Goal: Information Seeking & Learning: Understand process/instructions

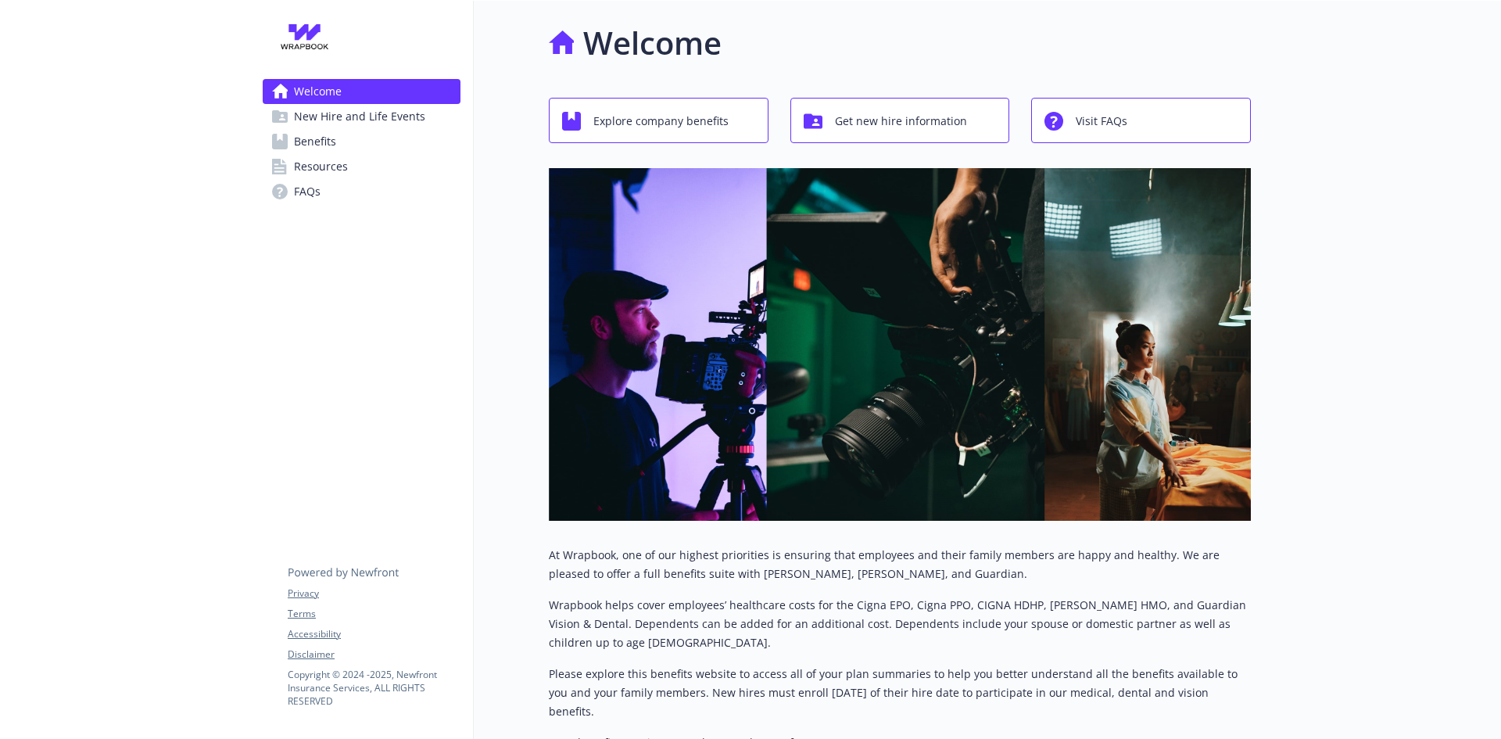
click at [242, 320] on div at bounding box center [125, 481] width 250 height 960
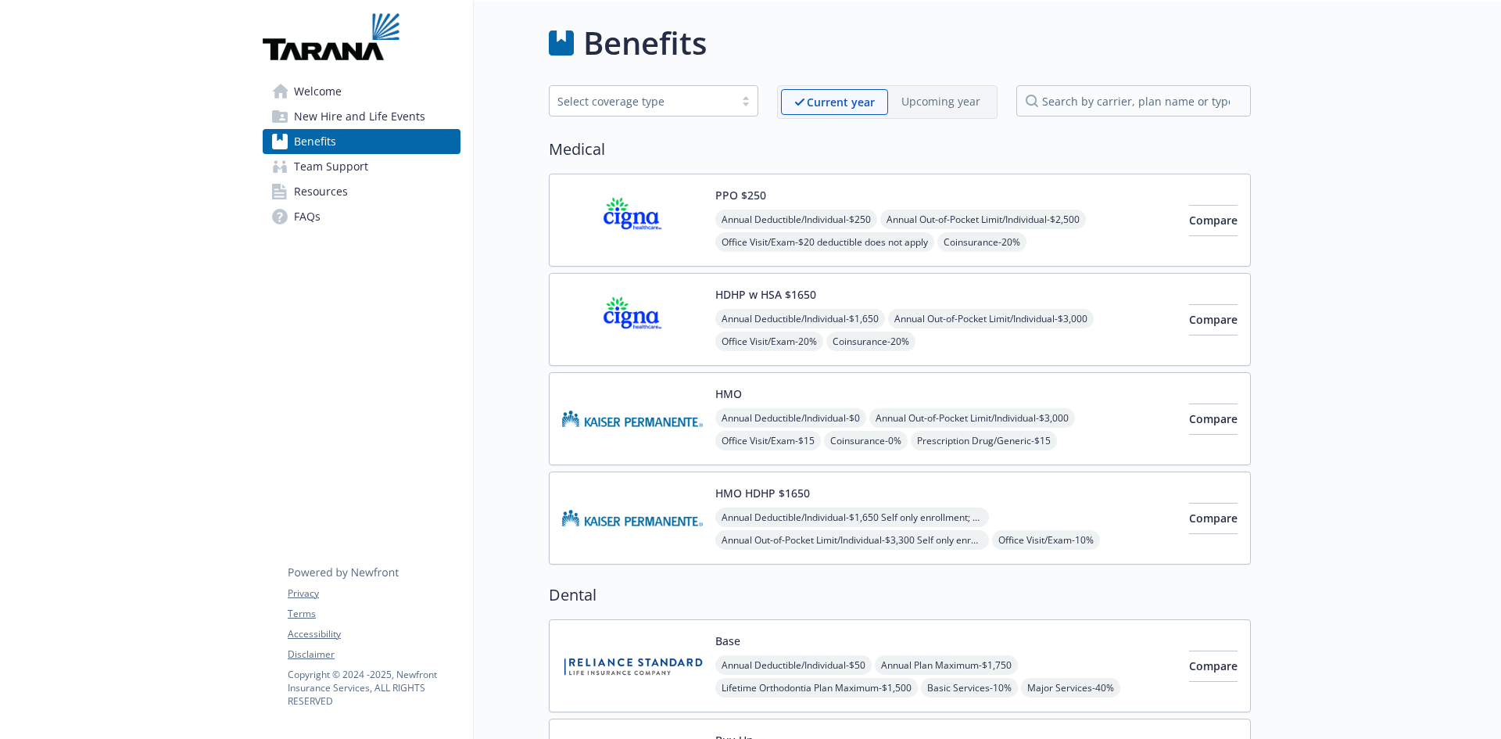
click at [302, 116] on span "New Hire and Life Events" at bounding box center [359, 116] width 131 height 25
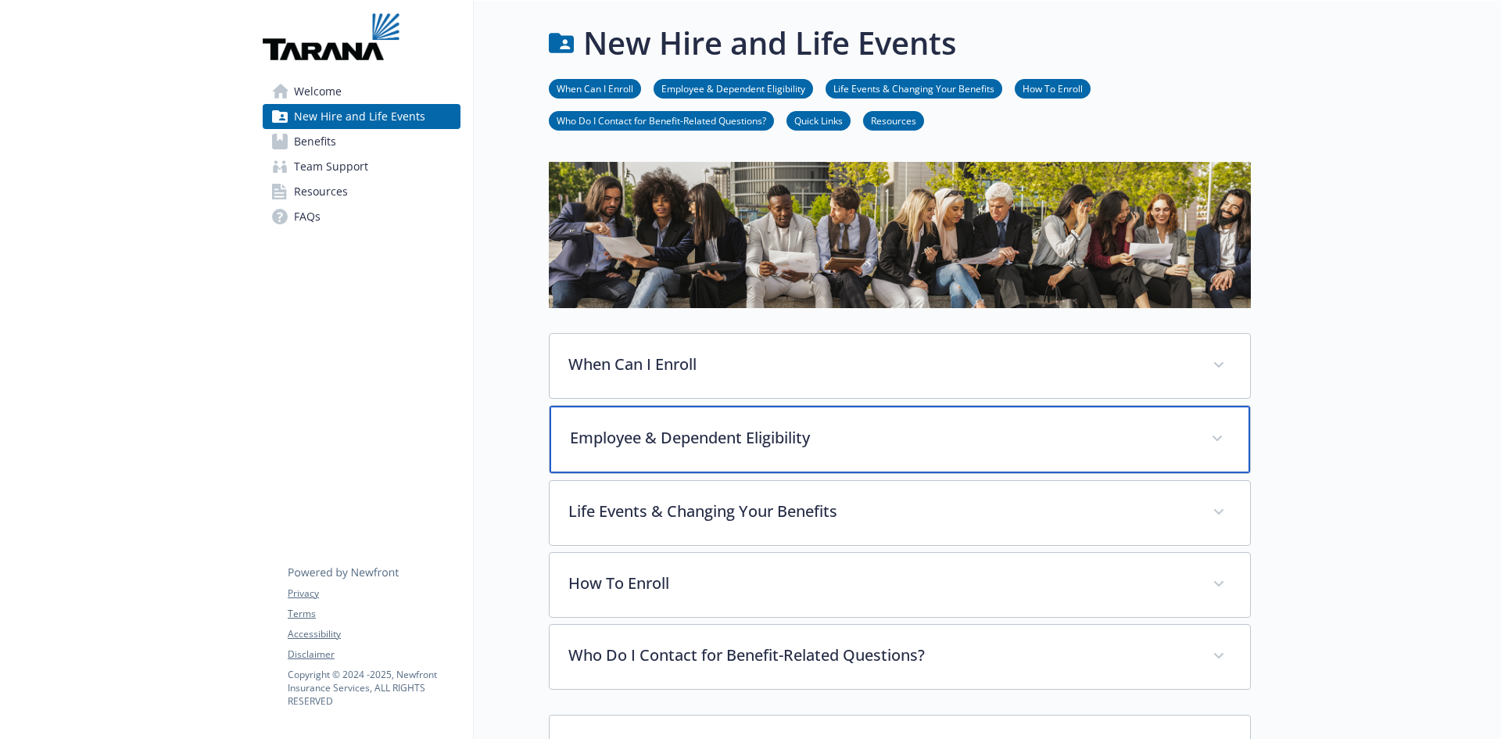
click at [744, 442] on p "Employee & Dependent Eligibility" at bounding box center [881, 437] width 622 height 23
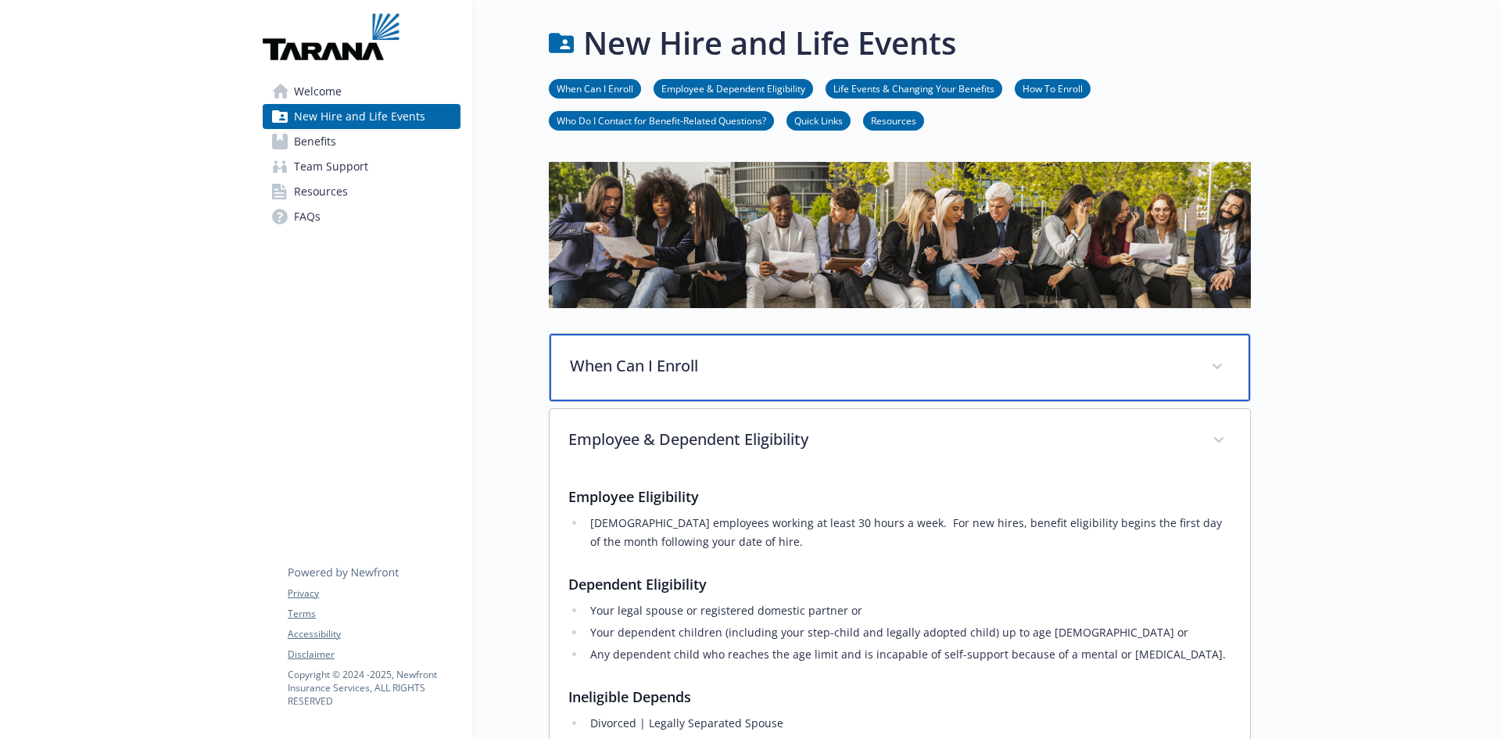
click at [1208, 363] on span at bounding box center [1216, 366] width 25 height 25
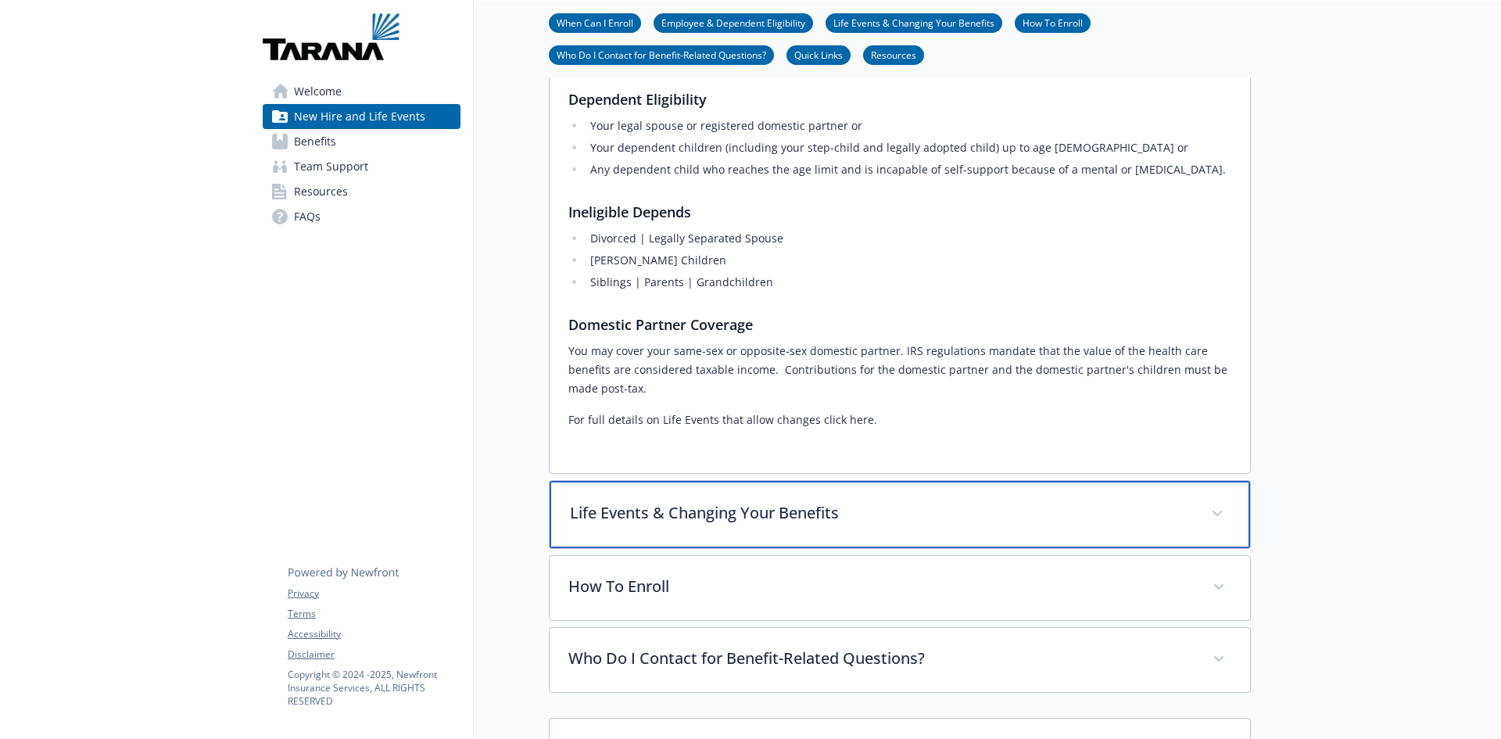
click at [943, 525] on div "Life Events & Changing Your Benefits" at bounding box center [899, 514] width 700 height 67
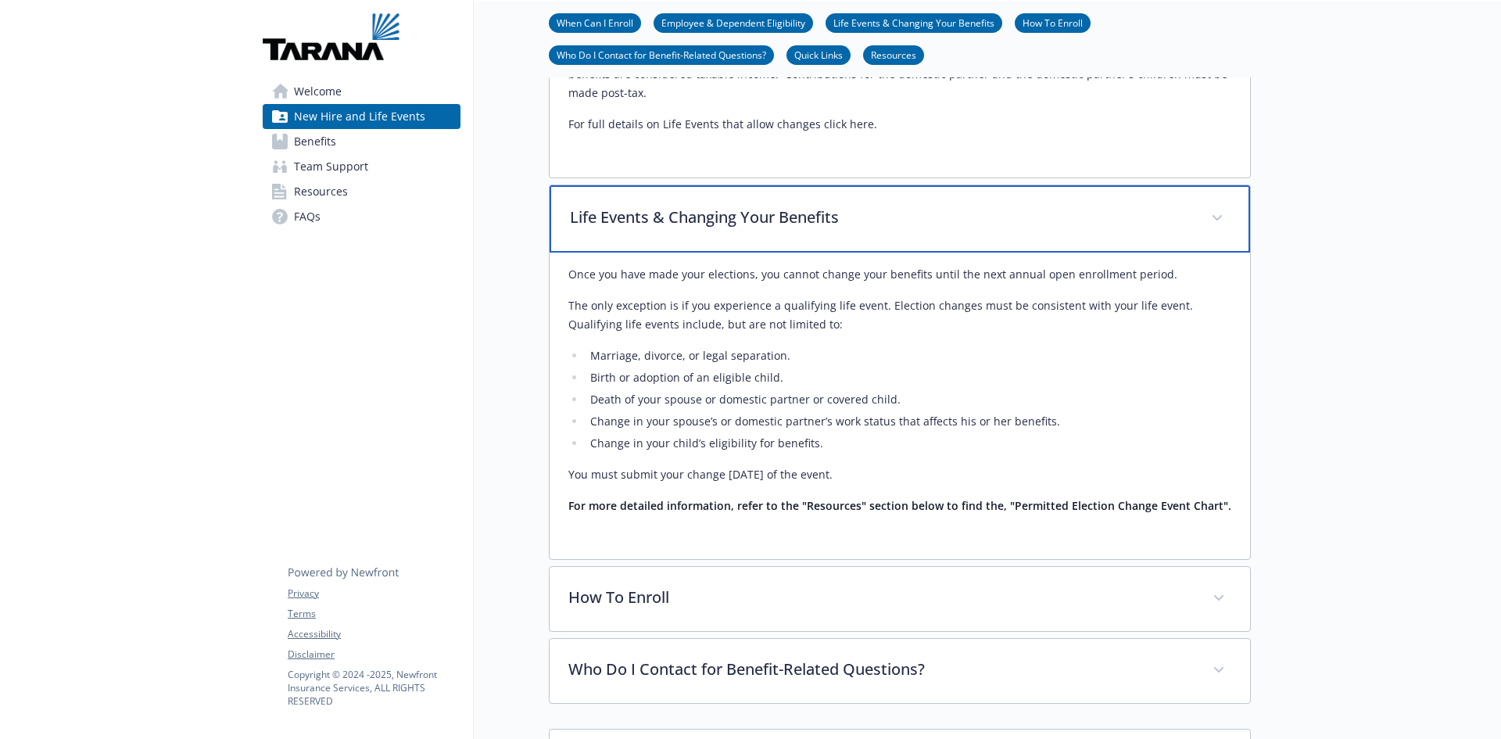
scroll to position [938, 0]
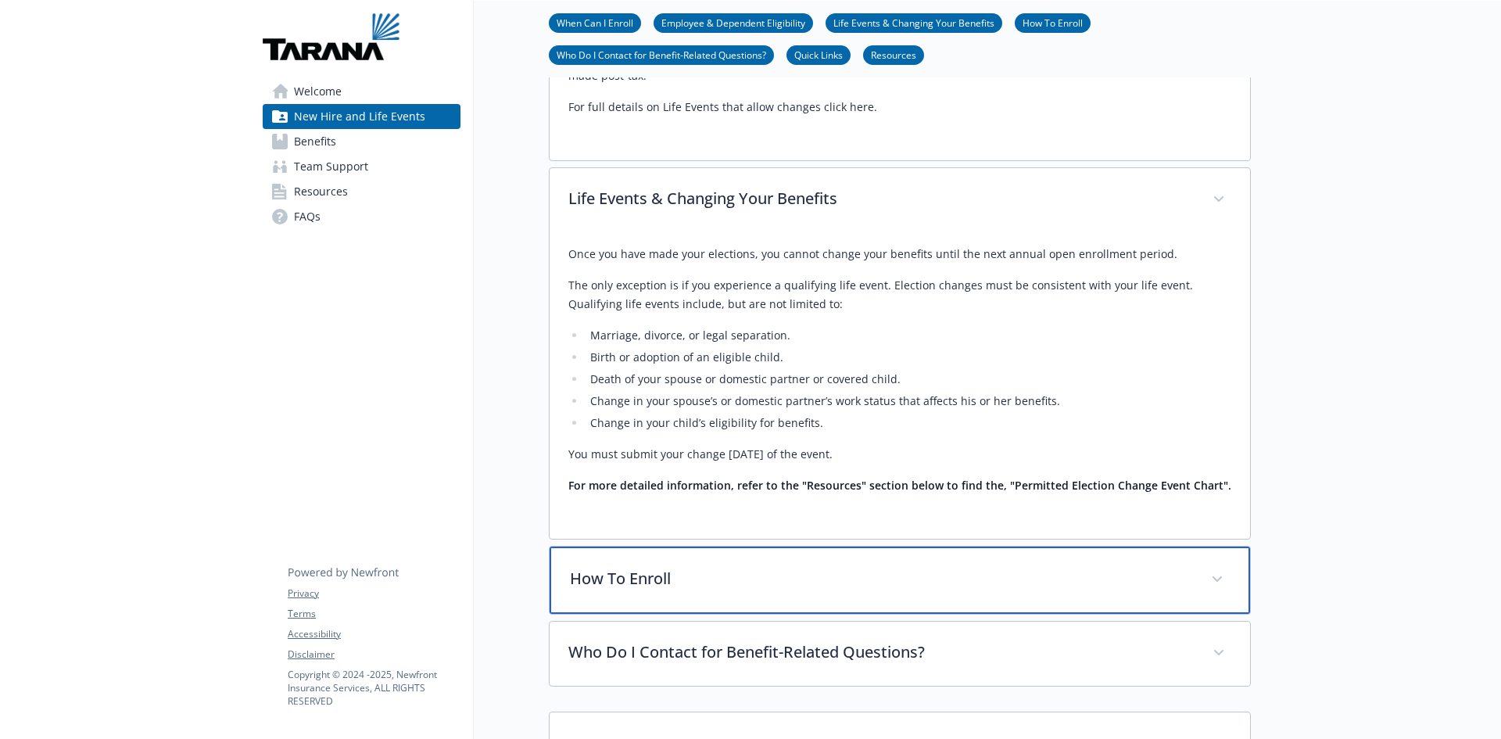
click at [1208, 578] on span at bounding box center [1216, 579] width 25 height 25
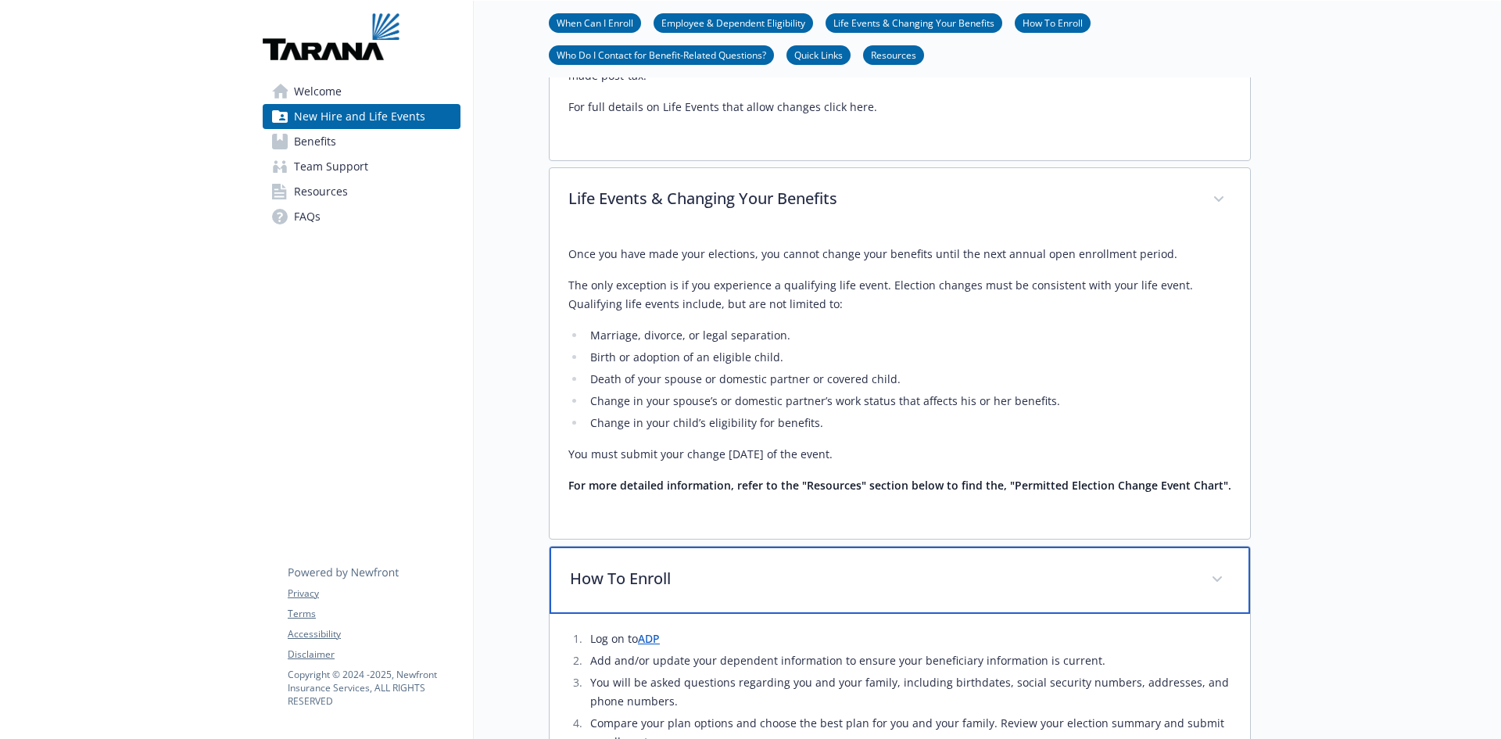
scroll to position [1094, 0]
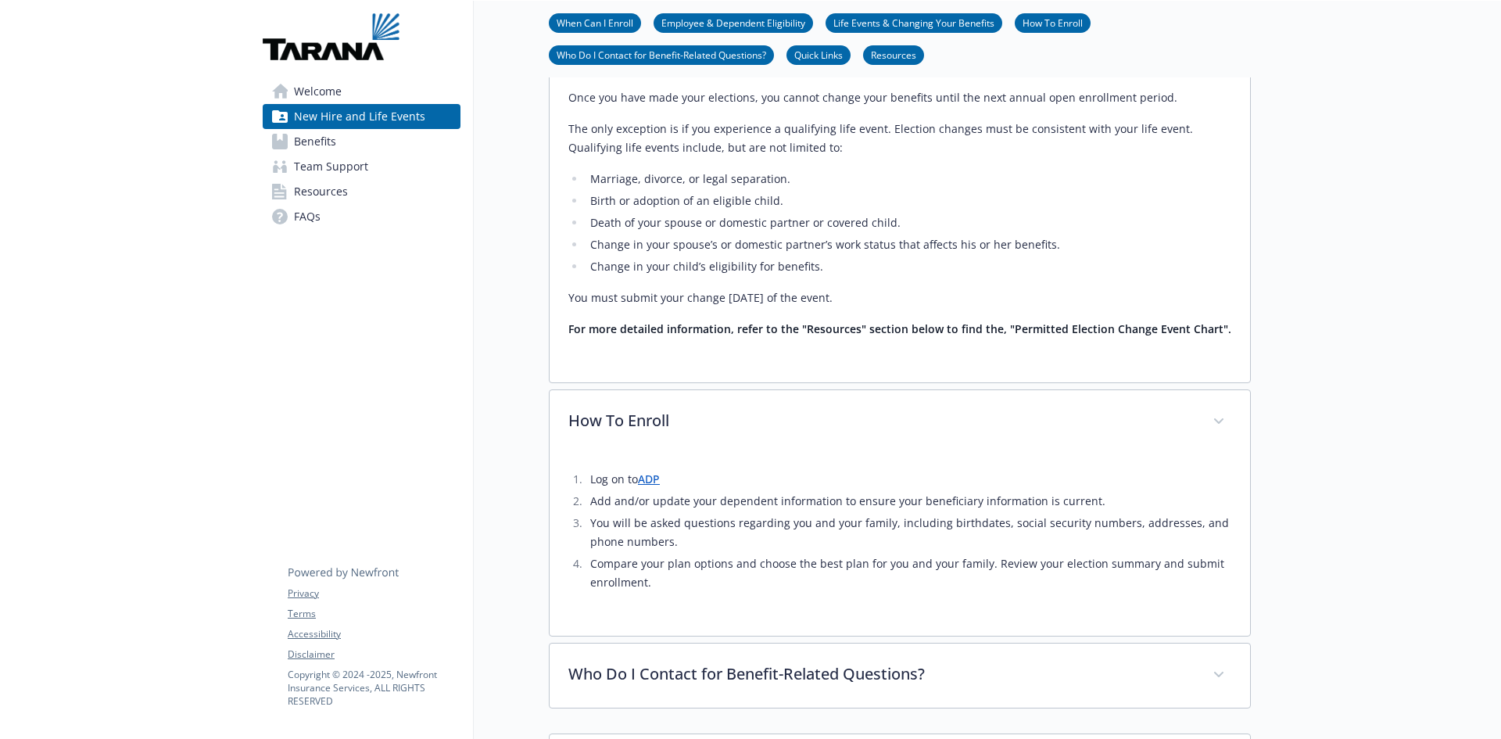
click at [655, 482] on link "ADP" at bounding box center [649, 478] width 22 height 15
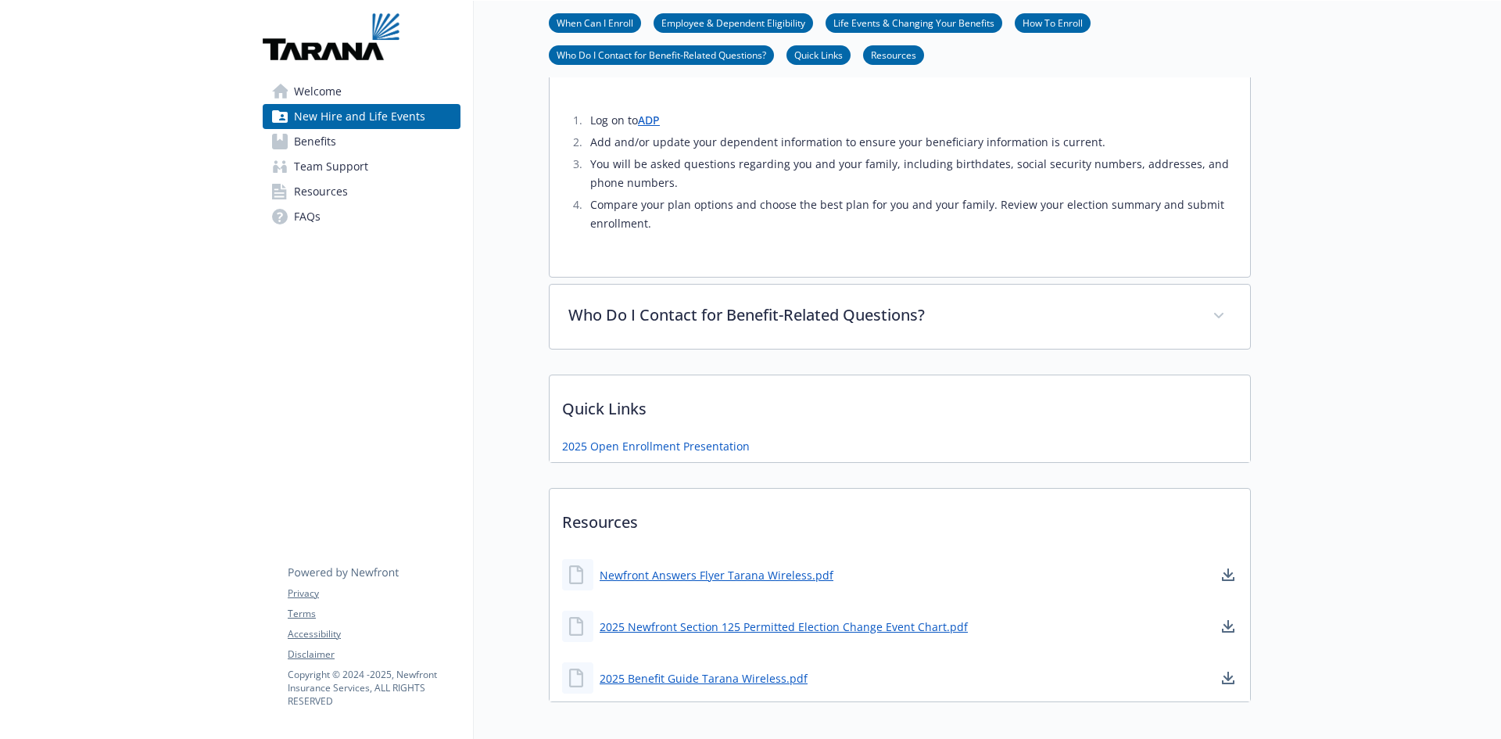
scroll to position [1485, 0]
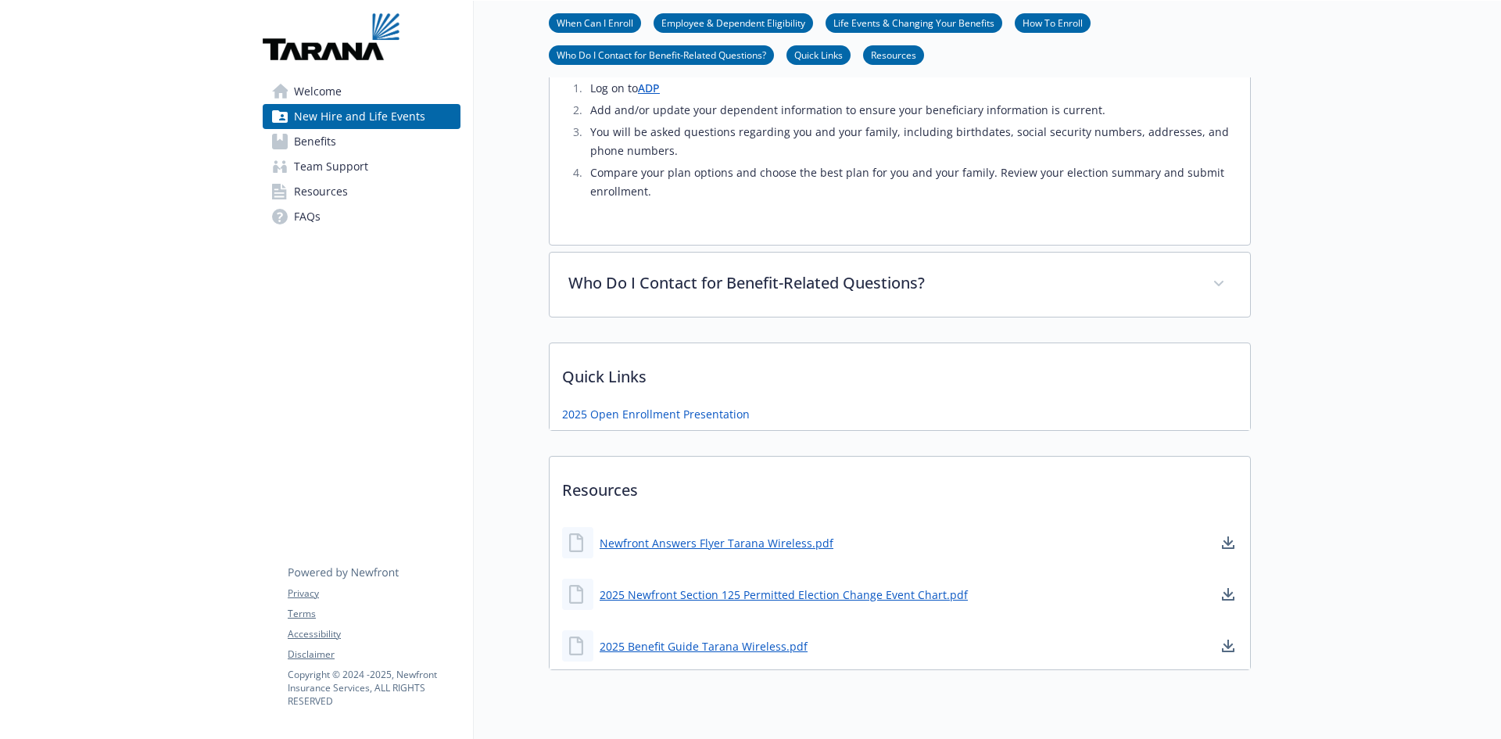
click at [914, 23] on link "Life Events & Changing Your Benefits" at bounding box center [913, 22] width 177 height 15
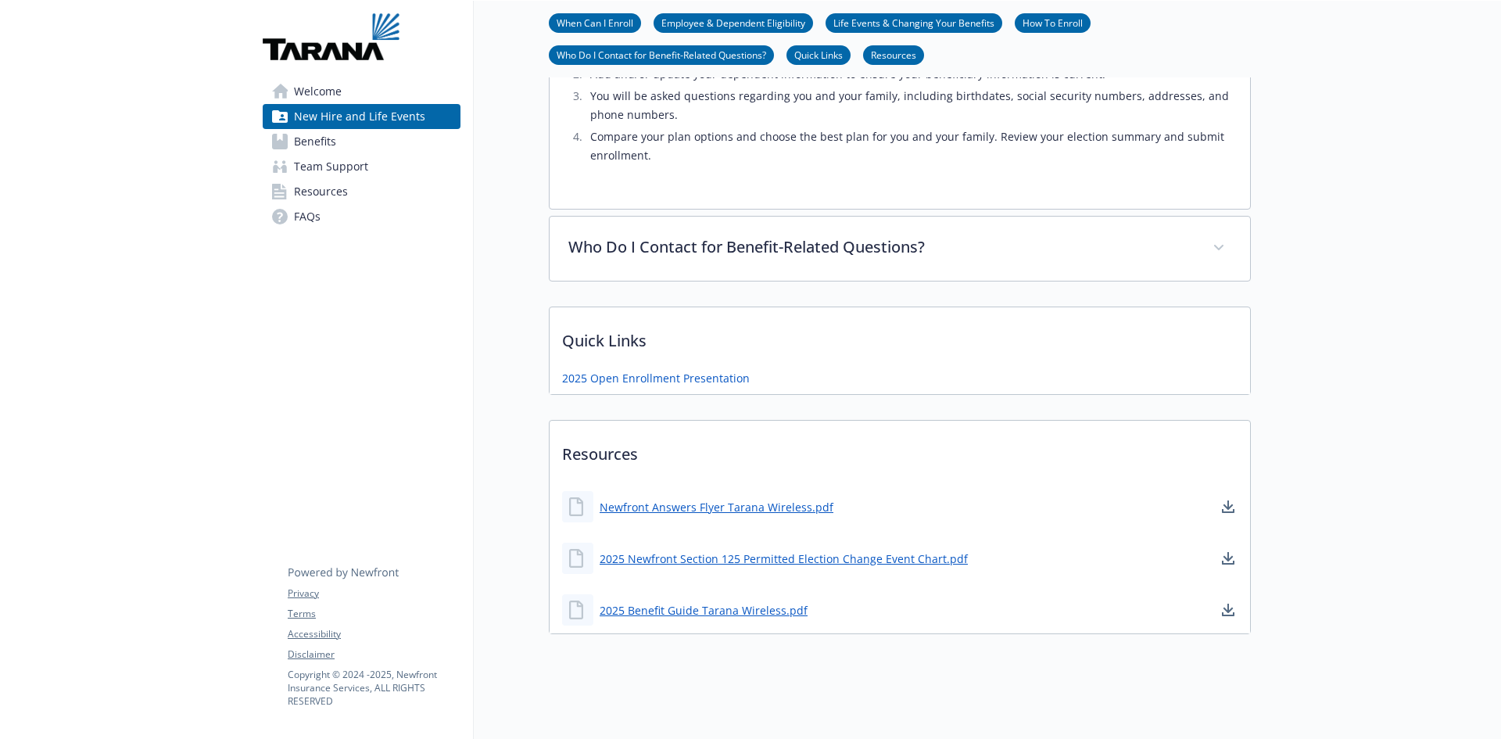
scroll to position [1541, 12]
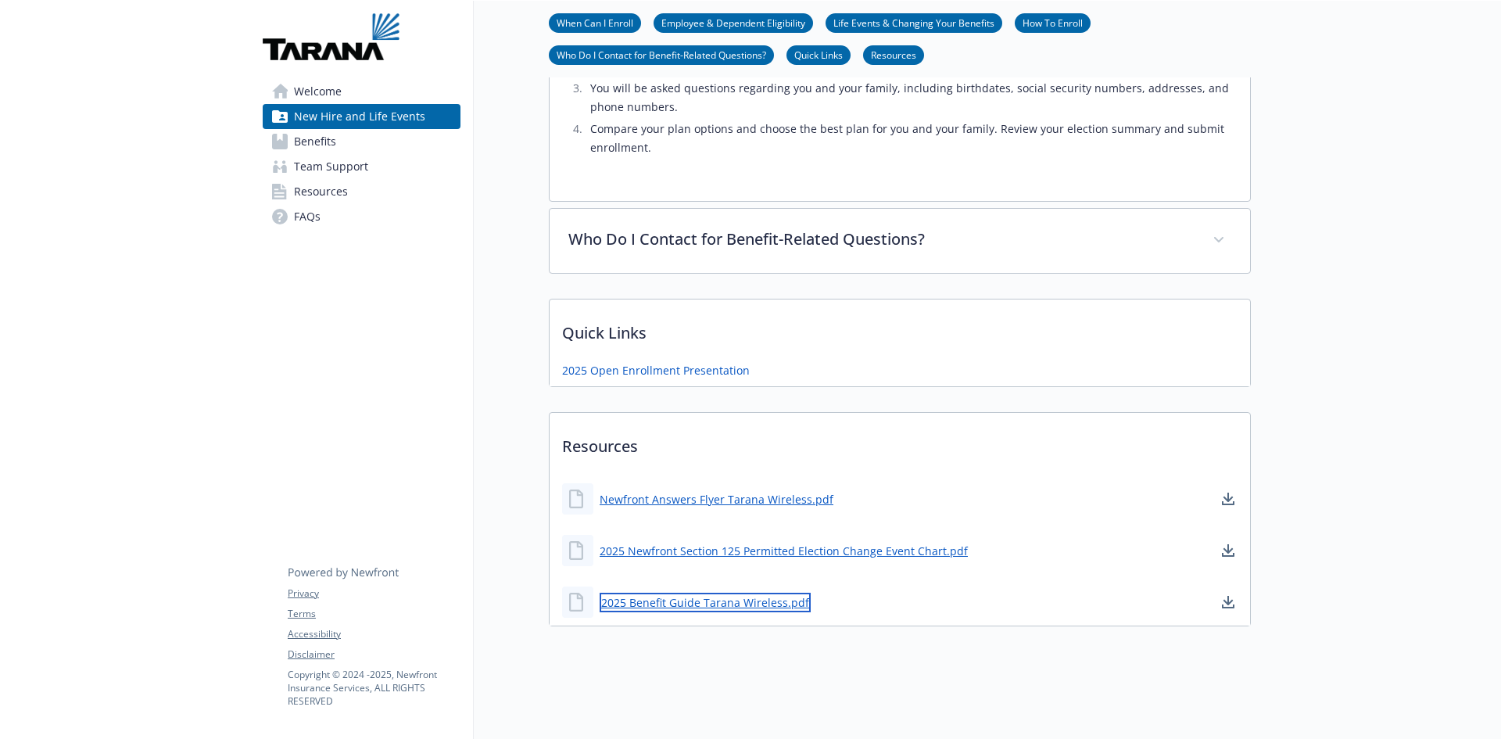
click at [628, 592] on link "2025 Benefit Guide Tarana Wireless.pdf" at bounding box center [704, 602] width 211 height 20
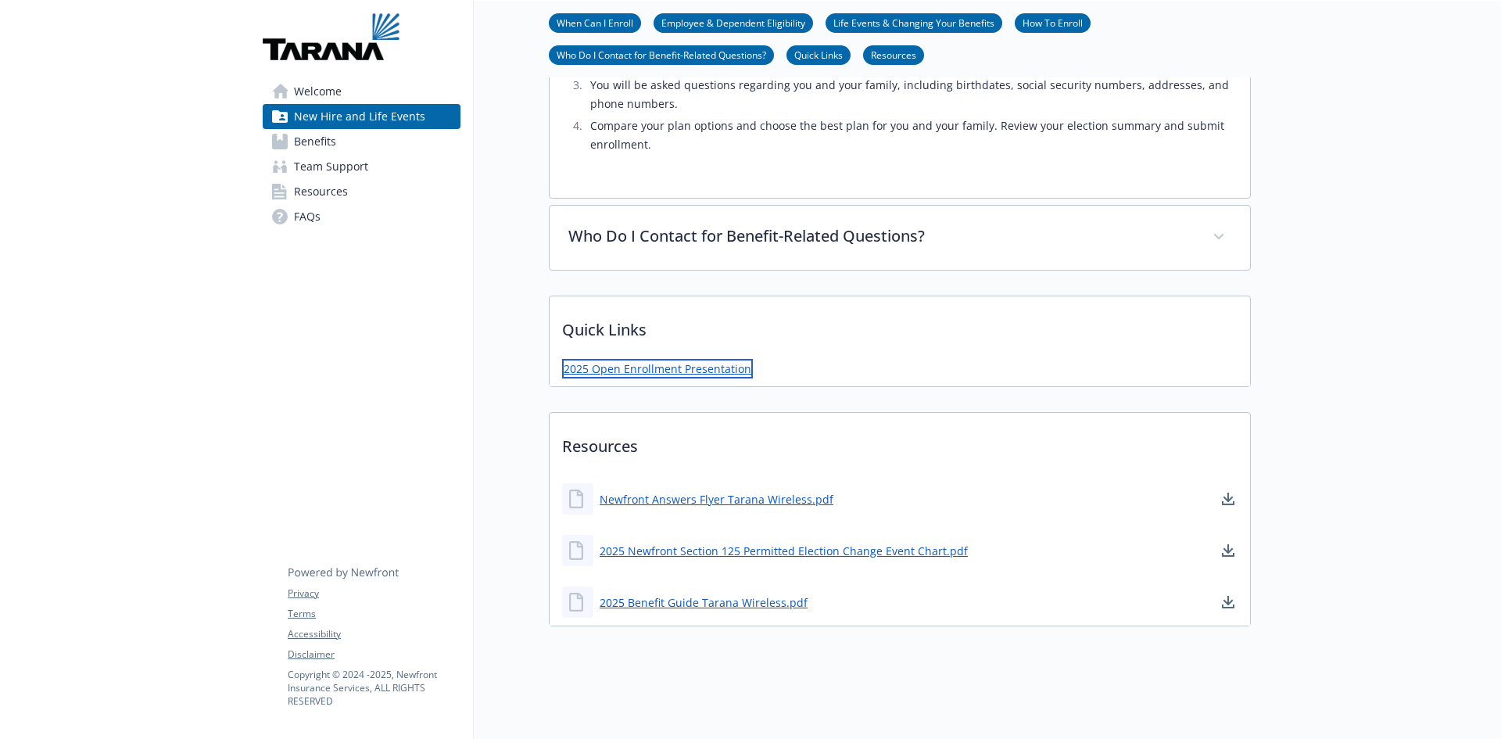
click at [632, 359] on link "2025 Open Enrollment Presentation" at bounding box center [657, 369] width 191 height 20
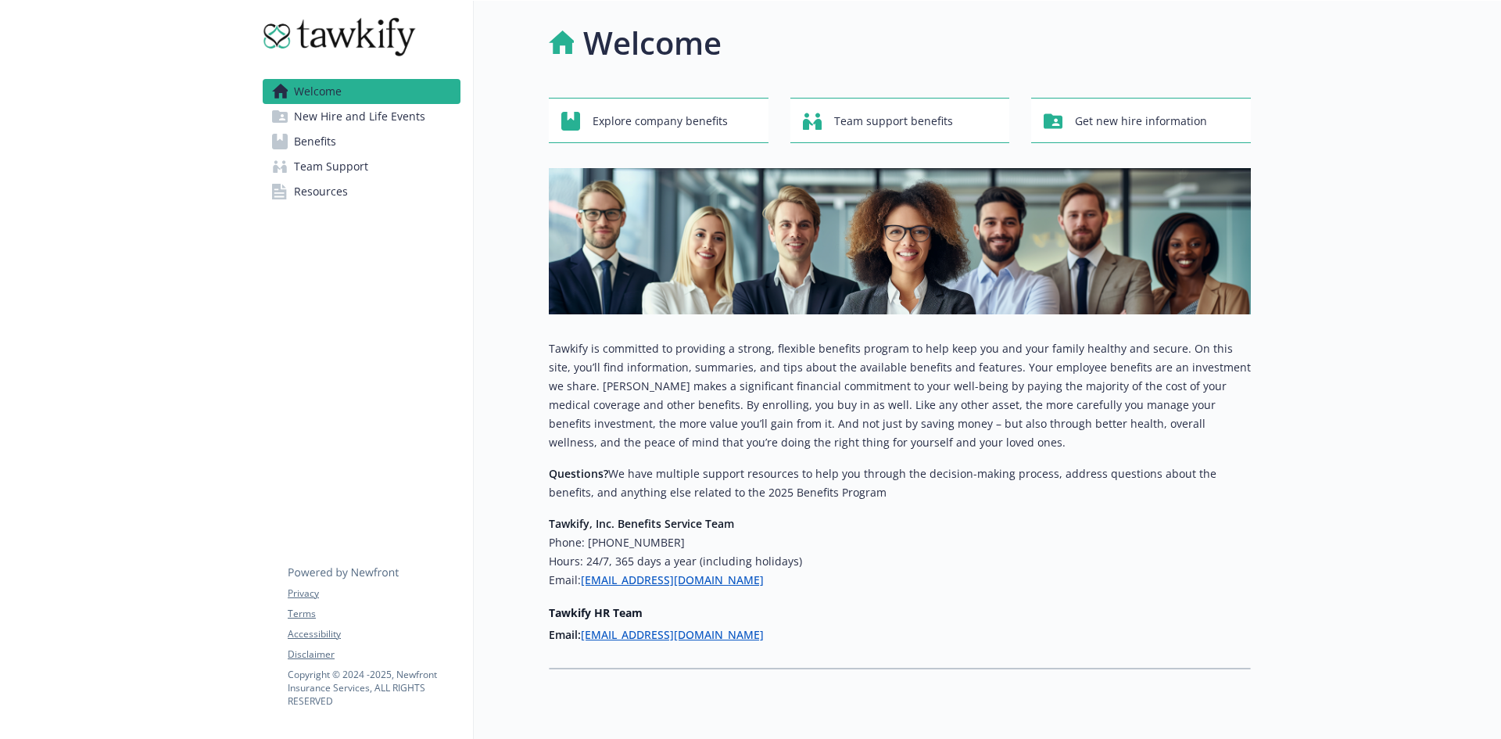
click at [373, 120] on span "New Hire and Life Events" at bounding box center [359, 116] width 131 height 25
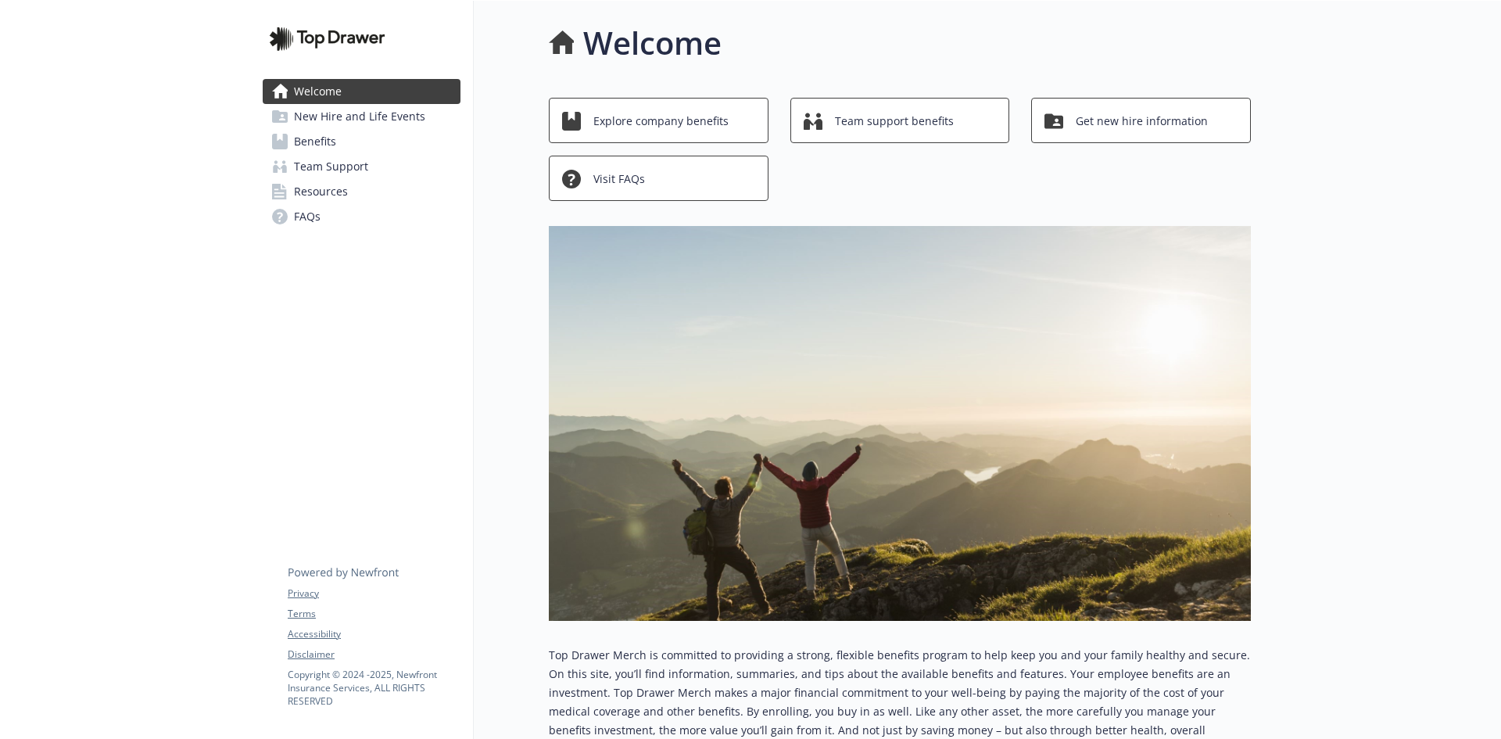
click at [304, 123] on span "New Hire and Life Events" at bounding box center [359, 116] width 131 height 25
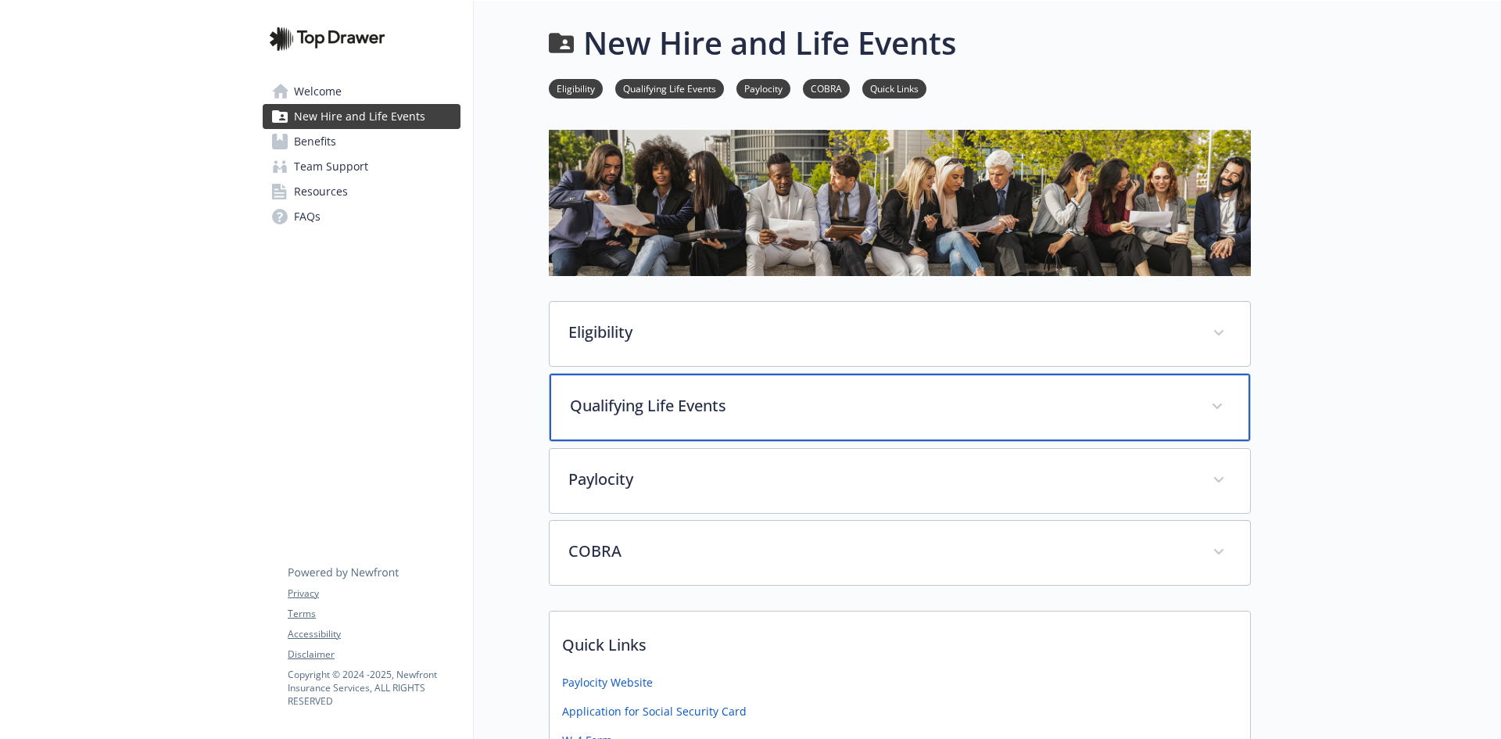
click at [1136, 393] on div "Qualifying Life Events" at bounding box center [899, 407] width 700 height 67
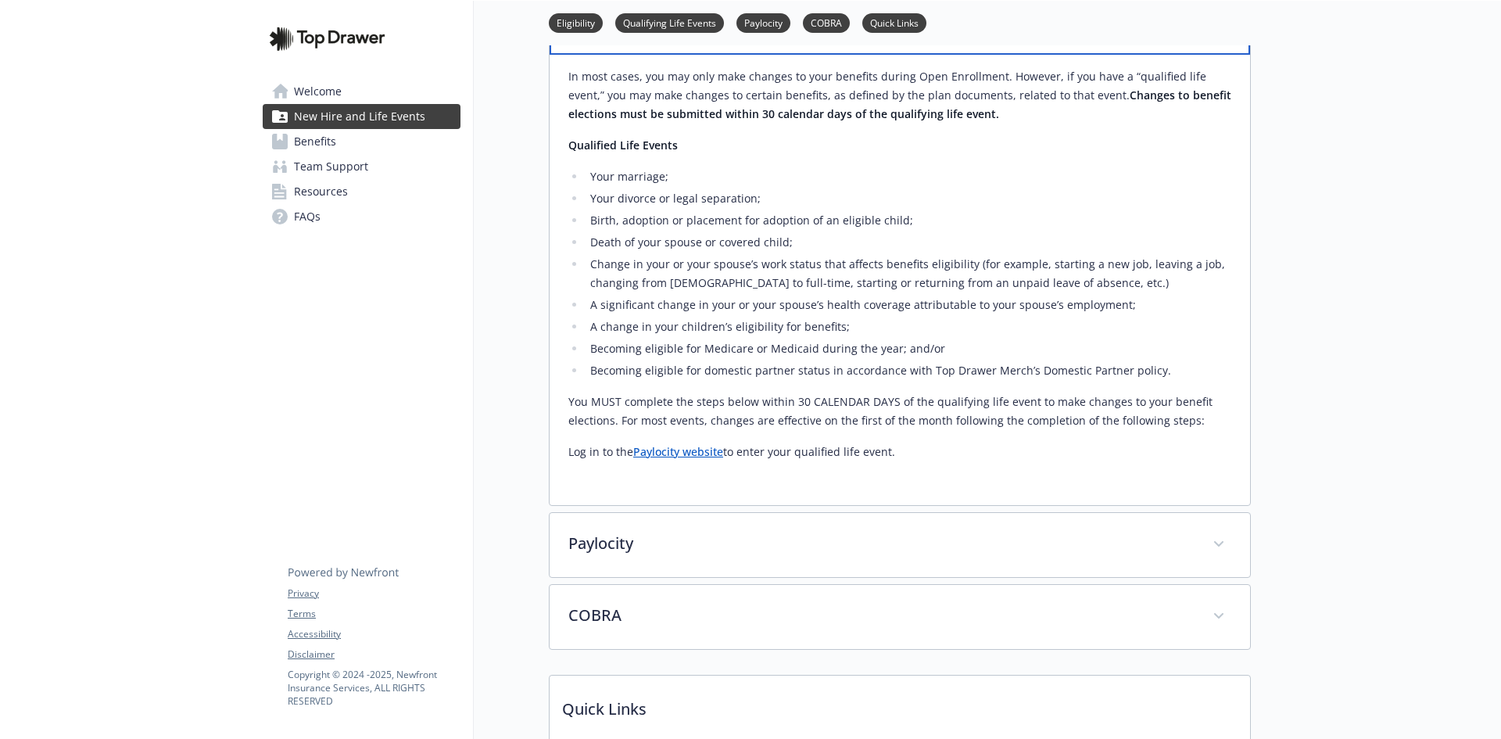
scroll to position [391, 0]
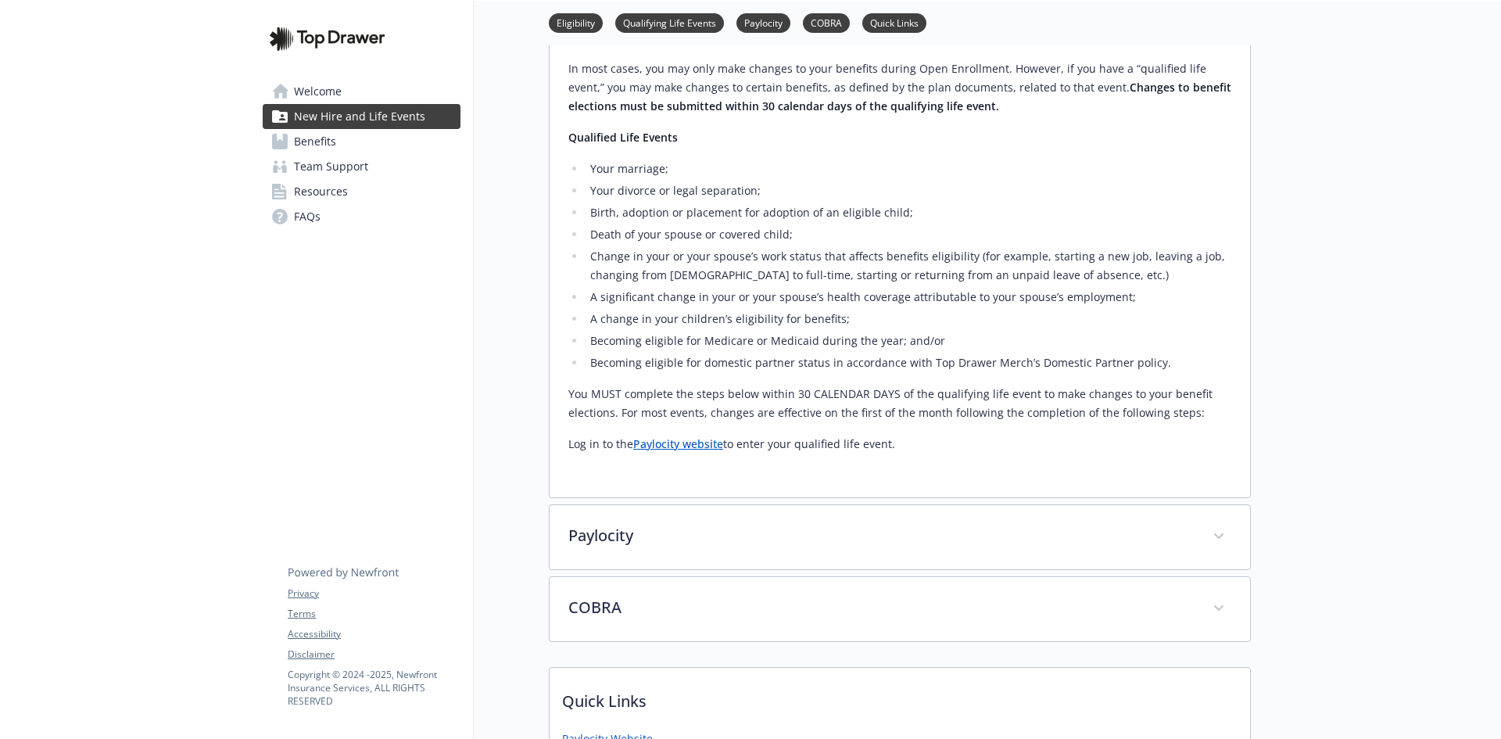
click at [686, 446] on link "Paylocity website" at bounding box center [678, 443] width 90 height 15
